Goal: Information Seeking & Learning: Learn about a topic

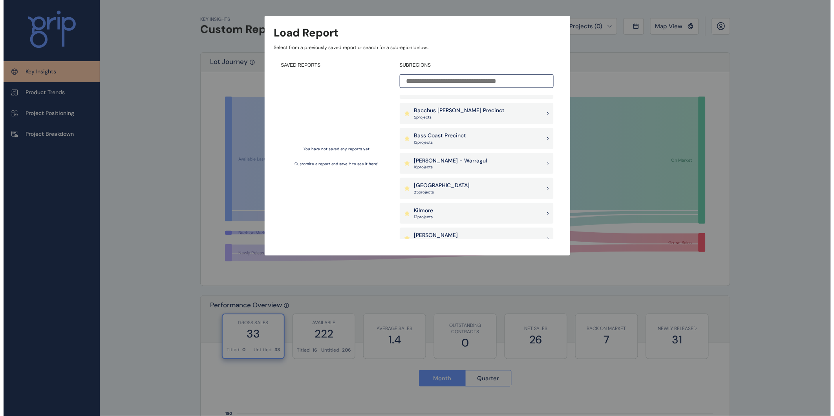
scroll to position [37, 0]
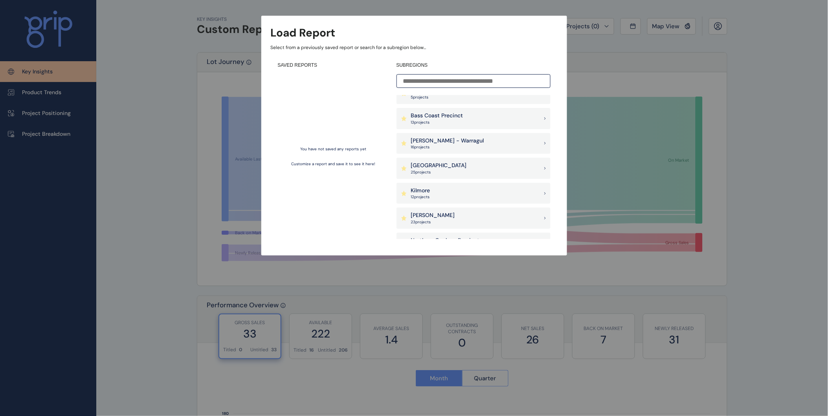
click at [492, 146] on div "Drouin - Warragul 16 project s" at bounding box center [473, 143] width 154 height 21
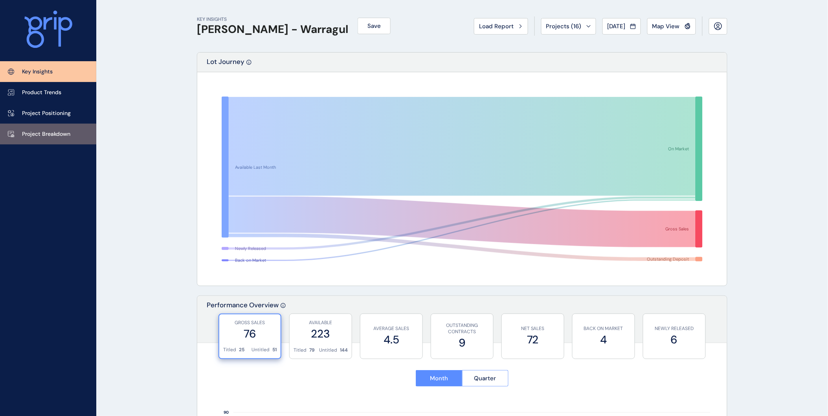
click at [41, 136] on p "Project Breakdown" at bounding box center [46, 134] width 48 height 8
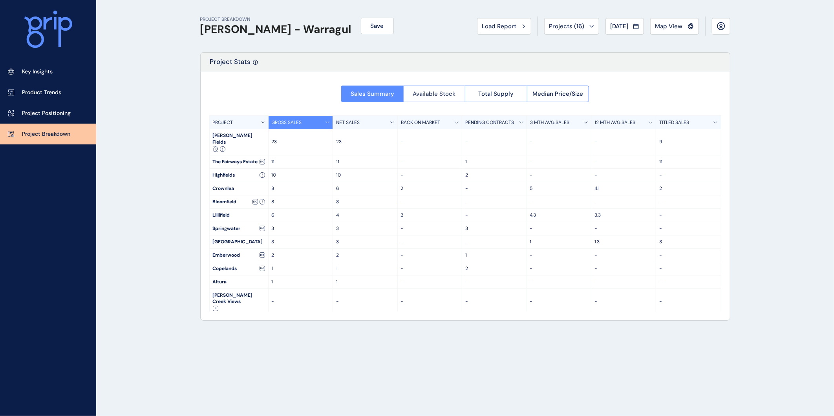
click at [423, 92] on span "Available Stock" at bounding box center [434, 94] width 43 height 8
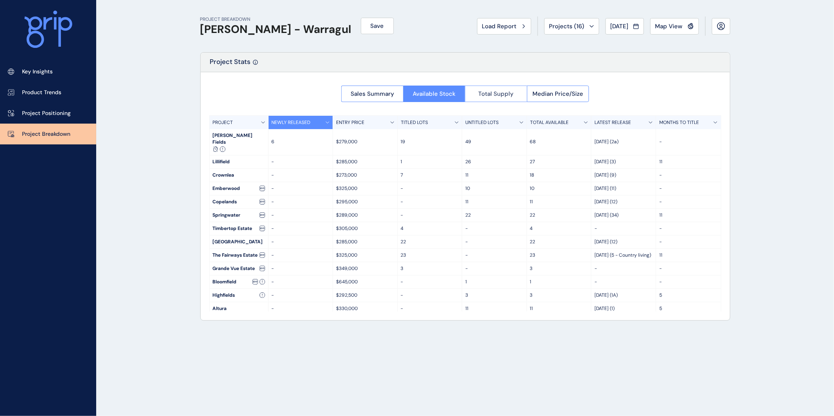
click at [513, 91] on span "Total Supply" at bounding box center [495, 94] width 35 height 8
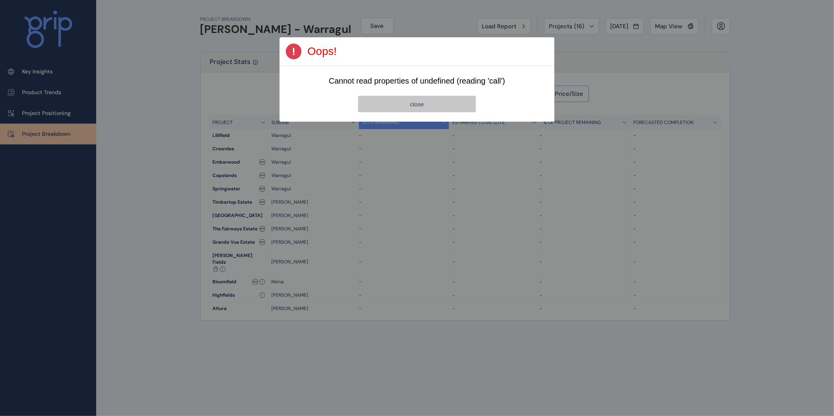
click at [467, 96] on button "close" at bounding box center [417, 104] width 118 height 16
click at [459, 104] on button "close" at bounding box center [417, 104] width 118 height 16
click at [459, 104] on button "close" at bounding box center [416, 104] width 117 height 16
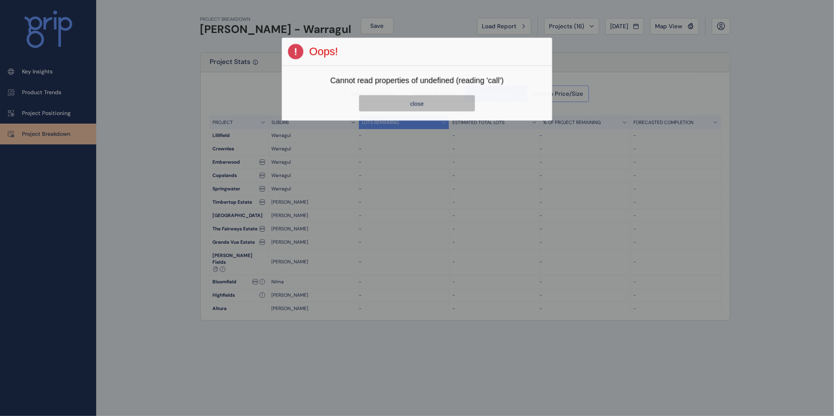
click at [459, 104] on button "close" at bounding box center [417, 103] width 116 height 16
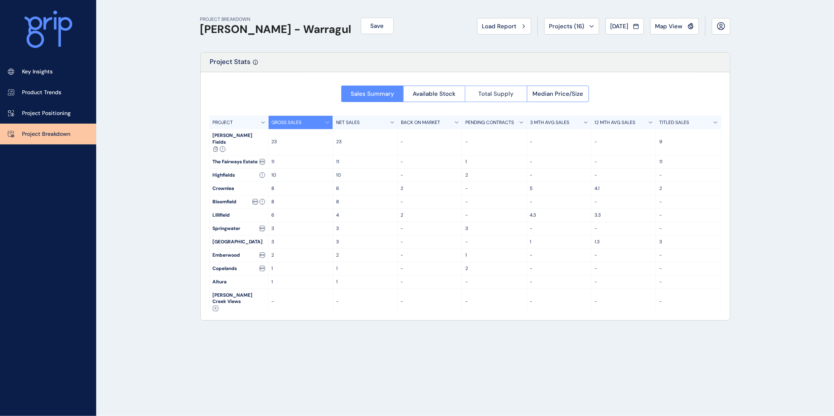
click at [513, 90] on button "Total Supply" at bounding box center [496, 94] width 62 height 16
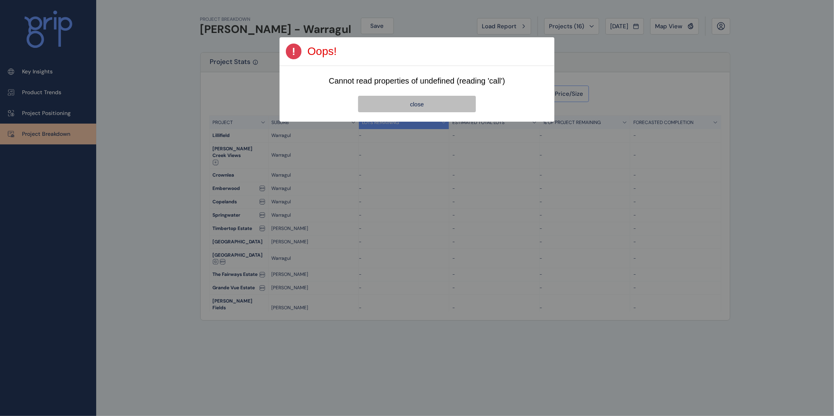
click at [608, 71] on div "Page 1 Created with Sketch. Oops! Cannot read properties of undefined (reading …" at bounding box center [417, 61] width 834 height 122
click at [436, 108] on button "close" at bounding box center [417, 104] width 118 height 16
click at [430, 101] on button "close" at bounding box center [417, 104] width 118 height 16
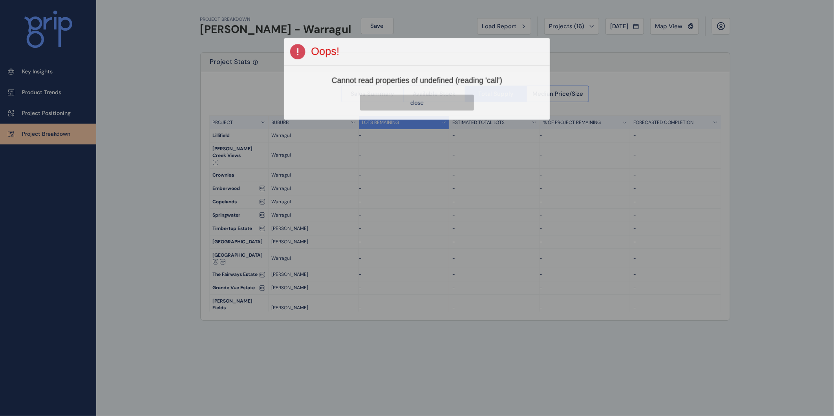
click at [44, 125] on div at bounding box center [417, 208] width 834 height 416
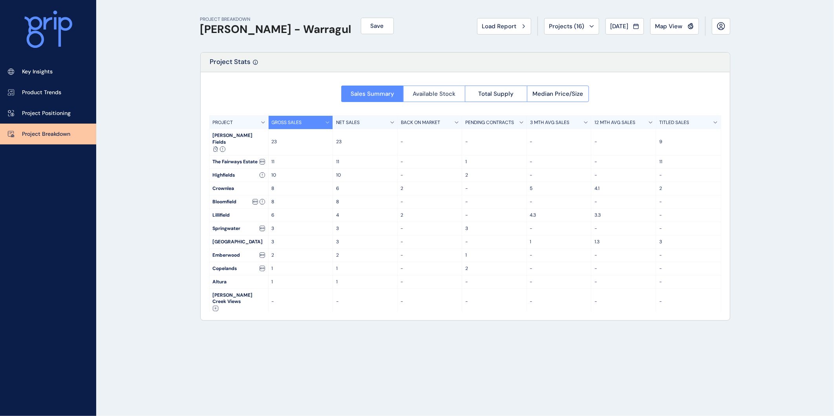
click at [412, 92] on button "Available Stock" at bounding box center [434, 94] width 62 height 16
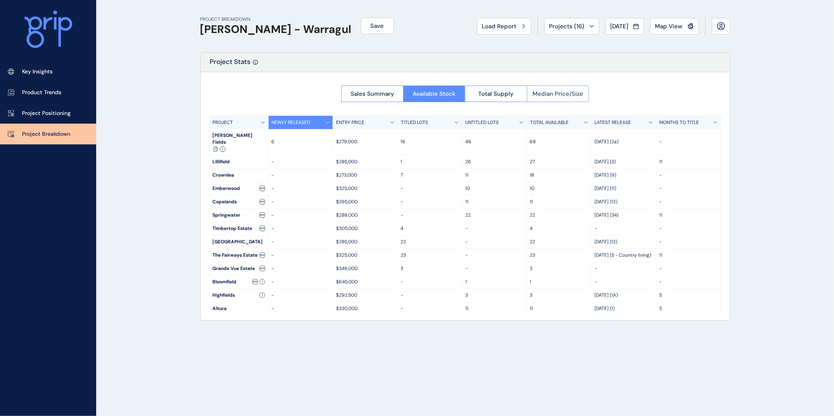
click at [552, 90] on span "Median Price/Size" at bounding box center [558, 94] width 51 height 8
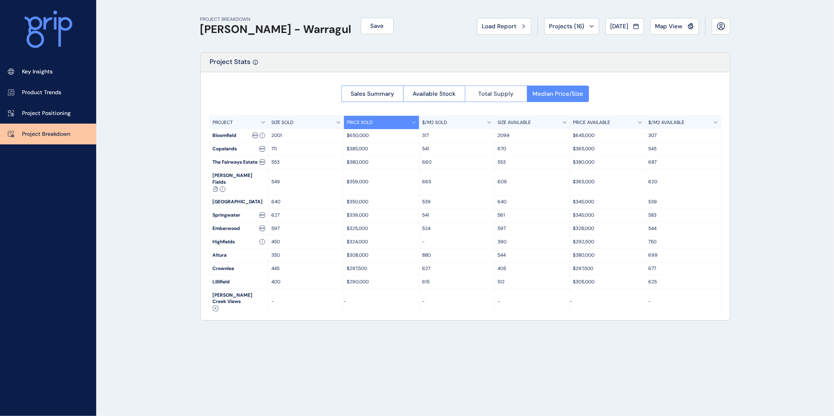
click at [508, 90] on span "Total Supply" at bounding box center [495, 94] width 35 height 8
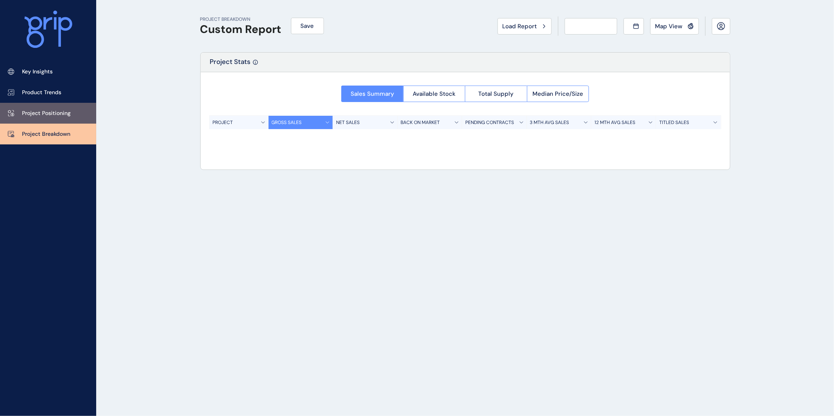
click at [42, 114] on p "Project Positioning" at bounding box center [46, 114] width 49 height 8
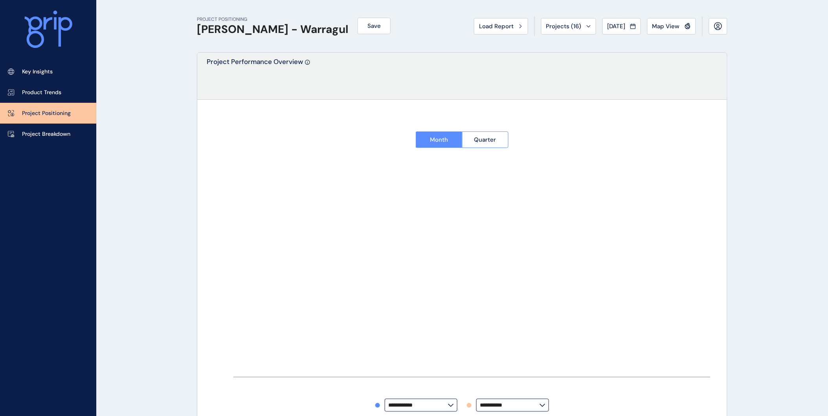
type input "**********"
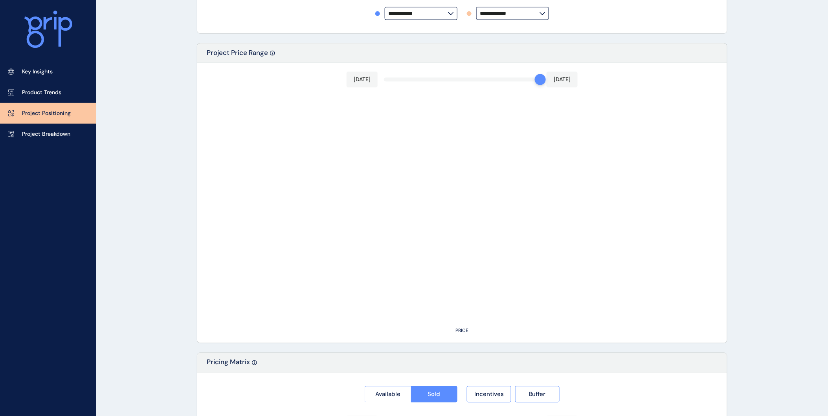
scroll to position [562, 0]
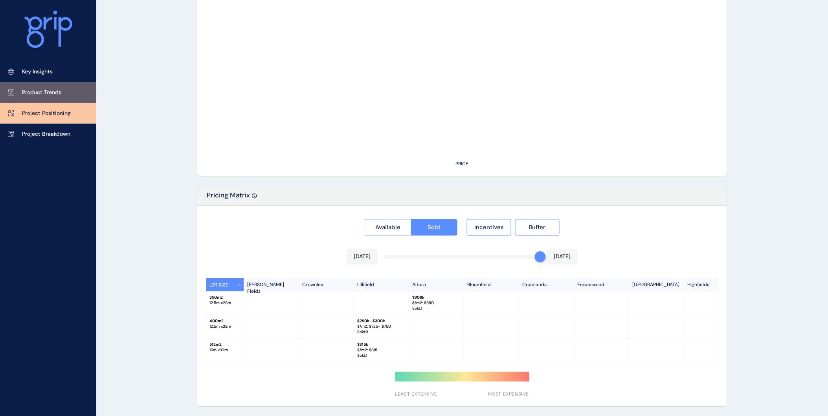
click at [35, 89] on p "Product Trends" at bounding box center [41, 93] width 39 height 8
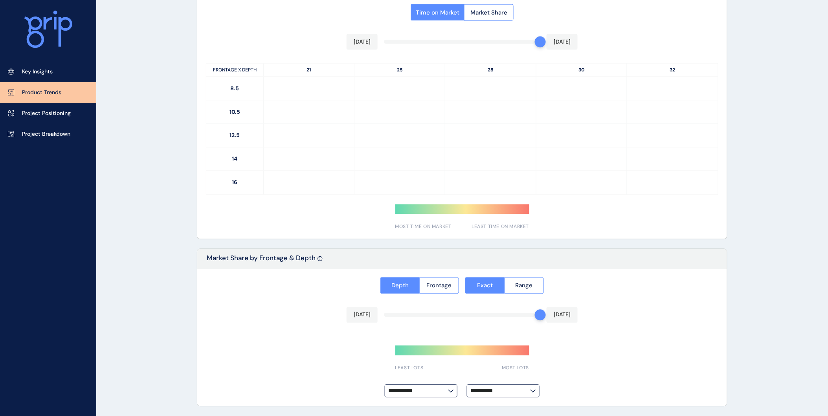
type input "*********"
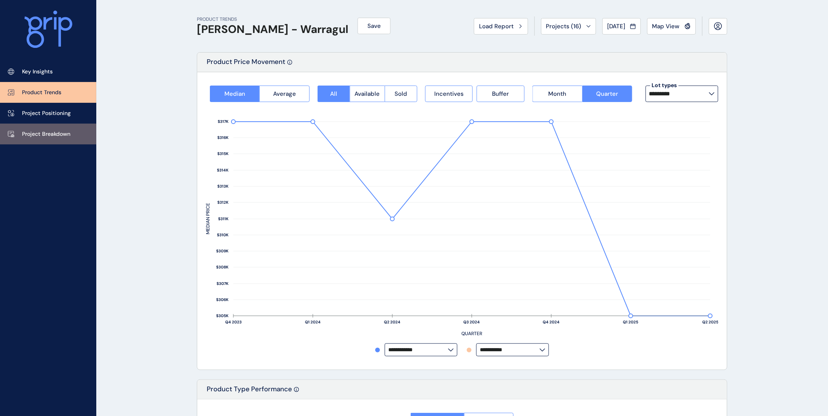
click at [47, 125] on link "Project Breakdown" at bounding box center [48, 134] width 96 height 21
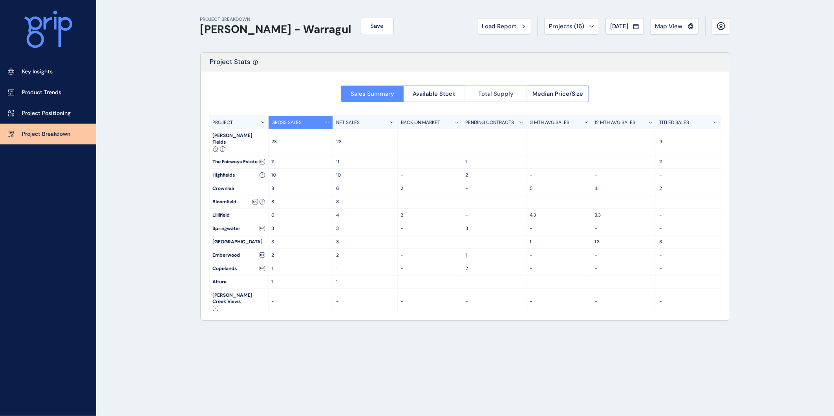
click at [522, 95] on button "Total Supply" at bounding box center [496, 94] width 62 height 16
click at [66, 113] on p "Project Positioning" at bounding box center [46, 114] width 49 height 8
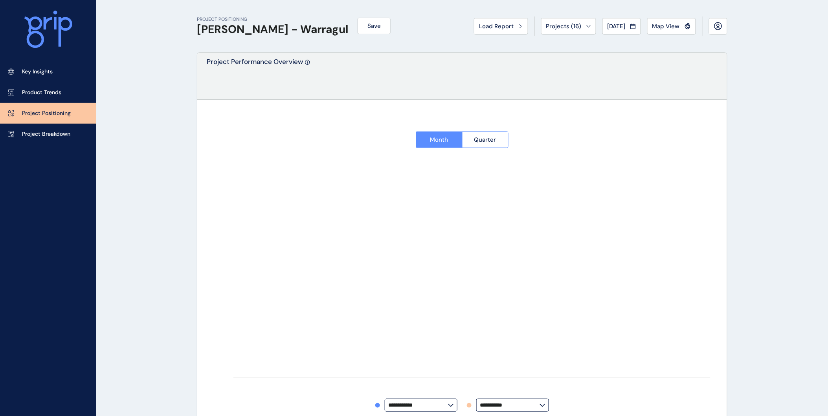
type input "**********"
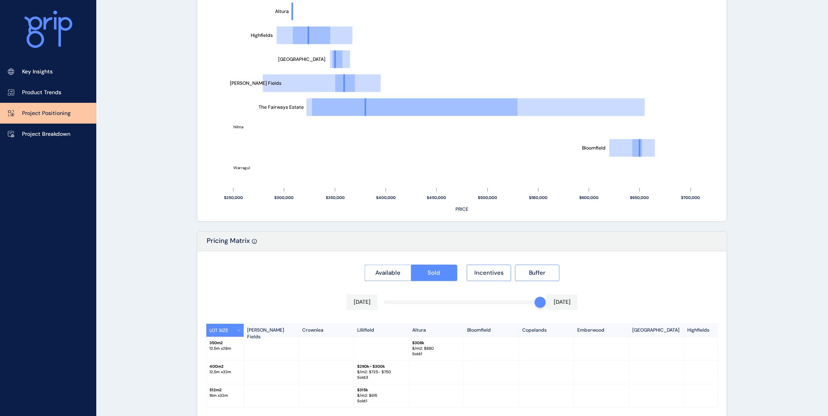
scroll to position [562, 0]
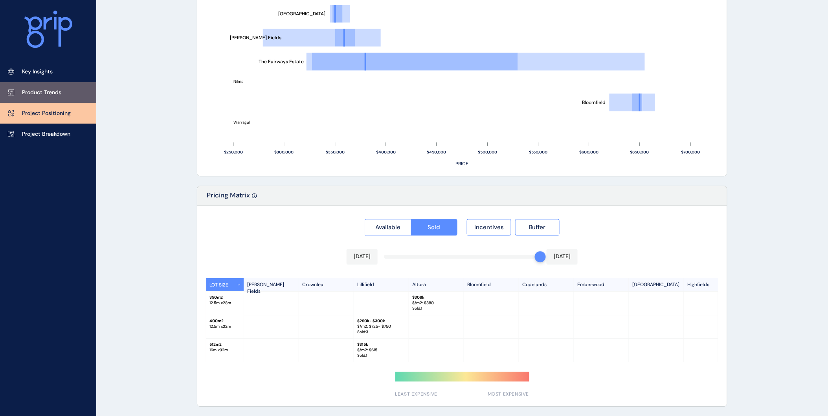
click at [68, 93] on link "Product Trends" at bounding box center [48, 92] width 96 height 21
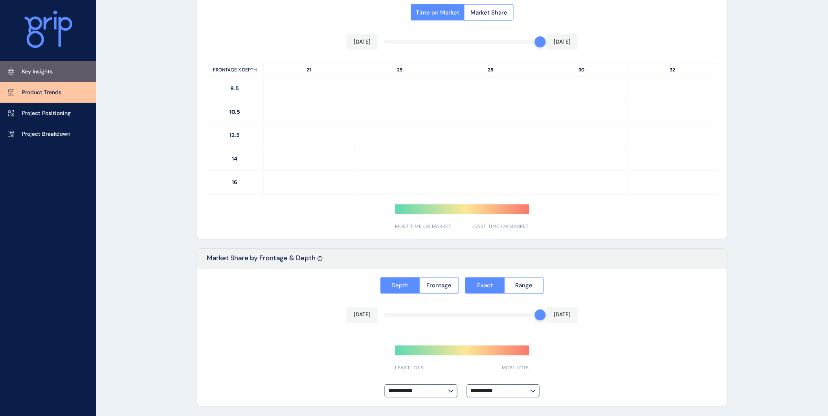
scroll to position [503, 0]
type input "*********"
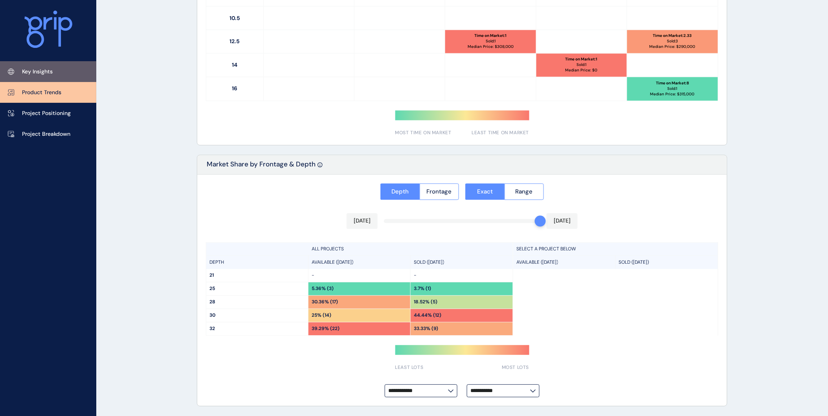
click at [50, 73] on p "Key Insights" at bounding box center [37, 72] width 31 height 8
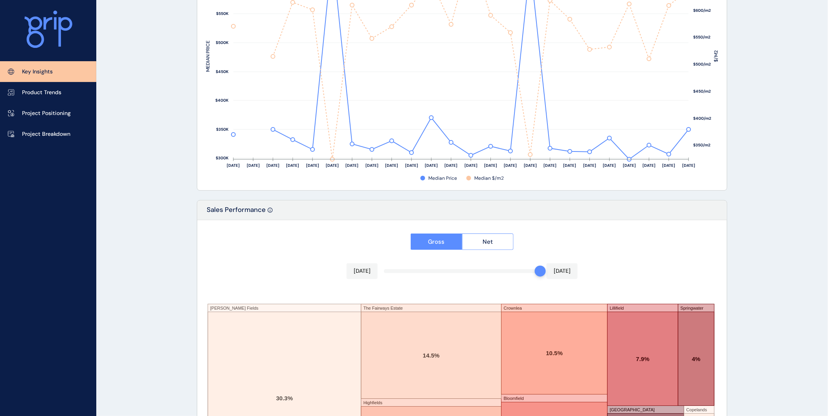
scroll to position [1238, 0]
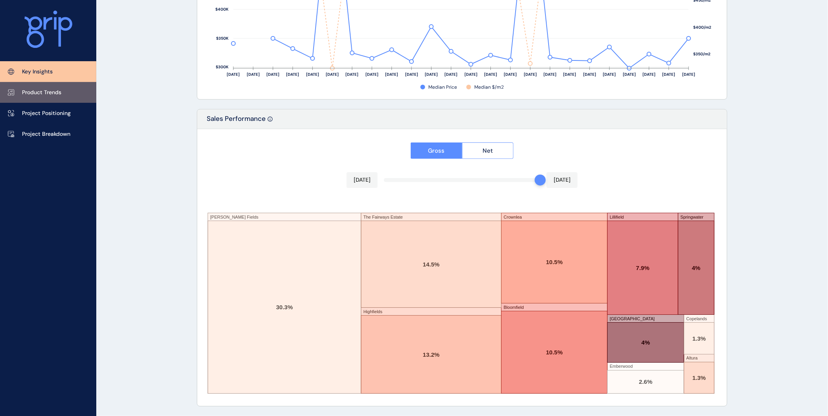
click at [40, 96] on p "Product Trends" at bounding box center [41, 93] width 39 height 8
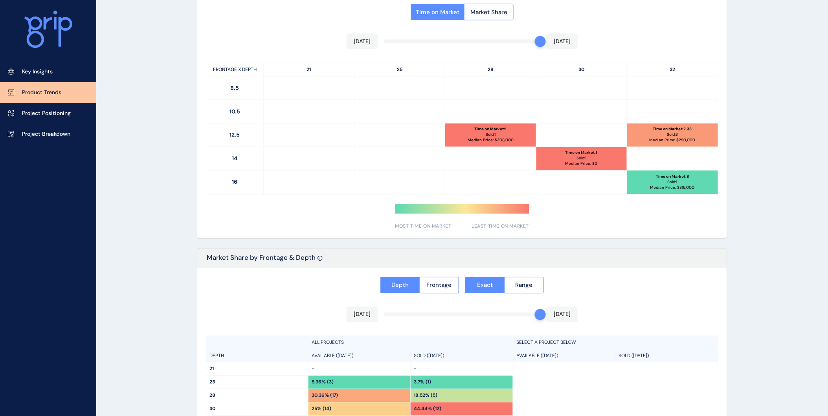
scroll to position [503, 0]
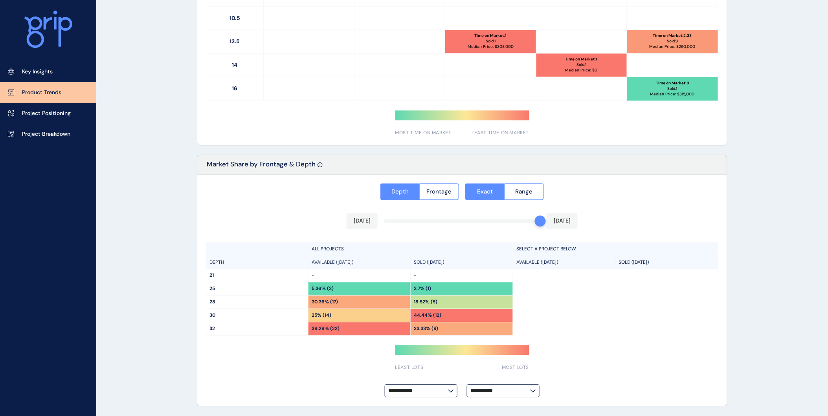
type input "*********"
